Goal: Information Seeking & Learning: Learn about a topic

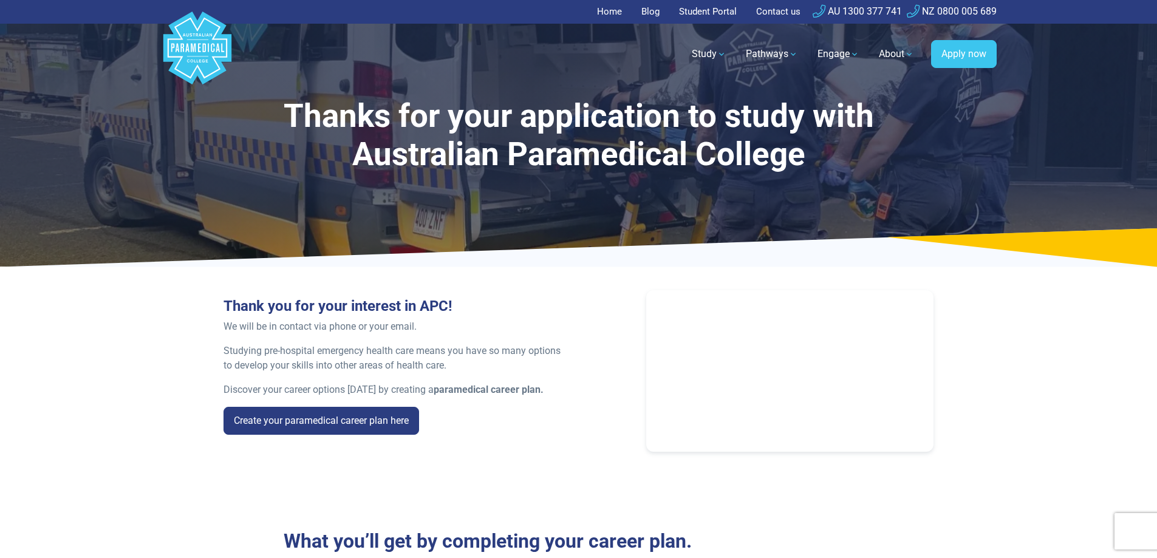
click at [606, 17] on link "Home" at bounding box center [613, 12] width 32 height 24
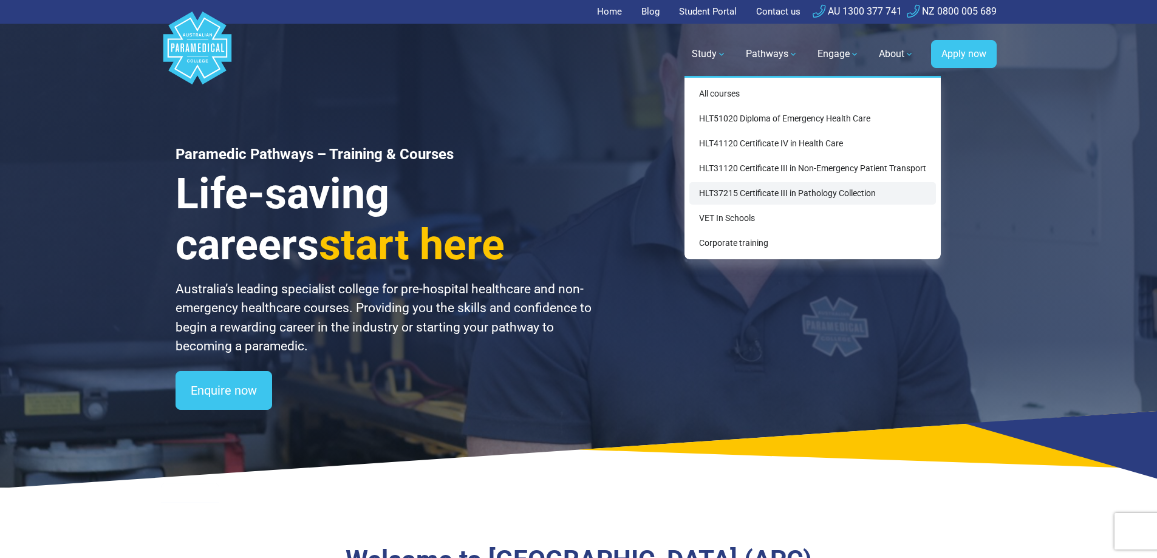
click at [759, 194] on link "HLT37215 Certificate III in Pathology Collection" at bounding box center [813, 193] width 247 height 22
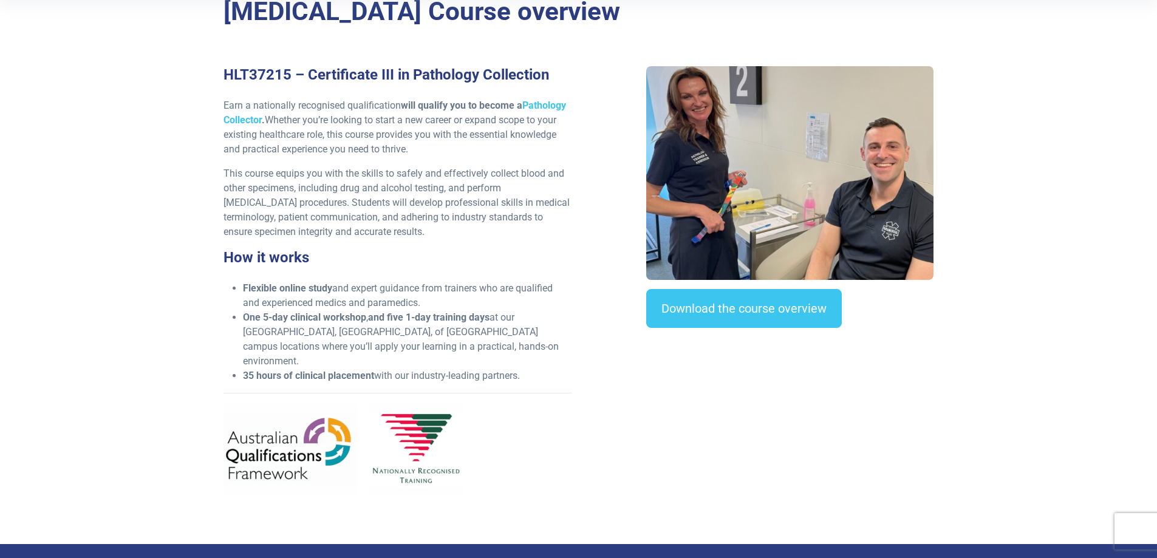
scroll to position [304, 0]
